Goal: Task Accomplishment & Management: Use online tool/utility

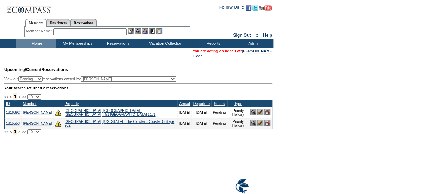
click at [71, 32] on input "text" at bounding box center [89, 31] width 73 height 7
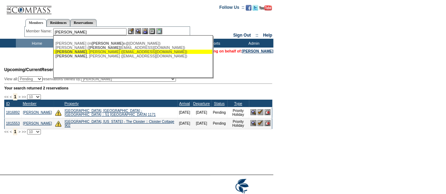
click at [77, 52] on div "[PERSON_NAME] ([EMAIL_ADDRESS][DOMAIN_NAME])" at bounding box center [132, 52] width 155 height 4
type input "[PERSON_NAME] ([EMAIL_ADDRESS][DOMAIN_NAME])"
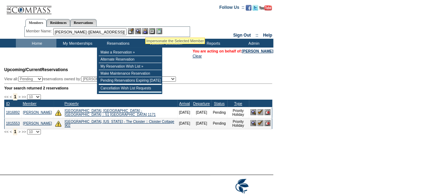
click at [146, 29] on img at bounding box center [145, 31] width 6 height 6
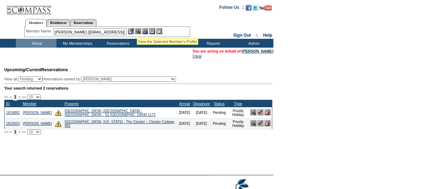
click at [137, 30] on img at bounding box center [138, 31] width 6 height 6
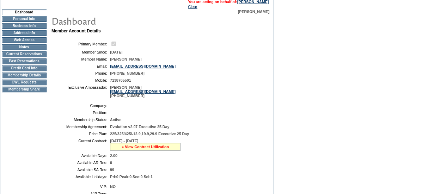
scroll to position [50, 0]
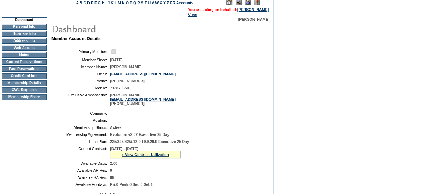
click at [22, 91] on td "CWL Requests" at bounding box center [24, 90] width 45 height 6
